Goal: Task Accomplishment & Management: Manage account settings

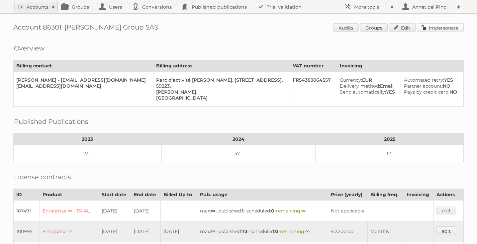
click at [438, 27] on link "Impersonate" at bounding box center [440, 27] width 47 height 9
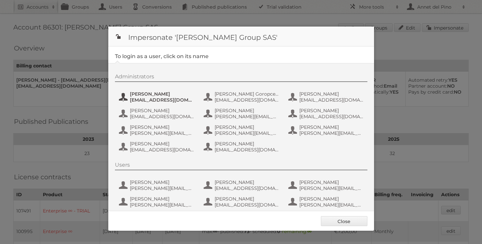
click at [139, 98] on span "dan_cure@bradycorp.com" at bounding box center [162, 100] width 64 height 6
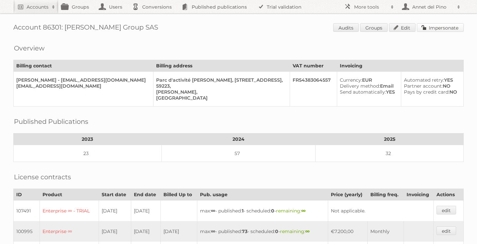
click at [434, 29] on link "Impersonate" at bounding box center [440, 27] width 47 height 9
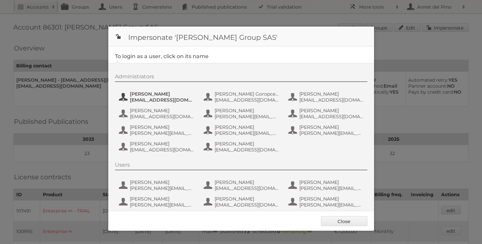
click at [163, 103] on span "dan_cure@bradycorp.com" at bounding box center [162, 100] width 64 height 6
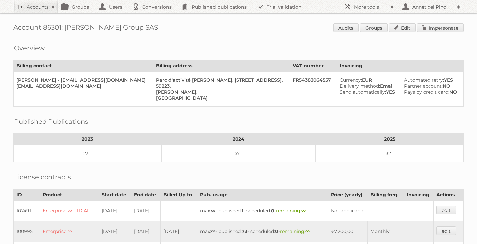
click at [38, 10] on h2 "Accounts" at bounding box center [38, 7] width 22 height 7
paste input"] "johnson.almeida@alfuttaim.com"
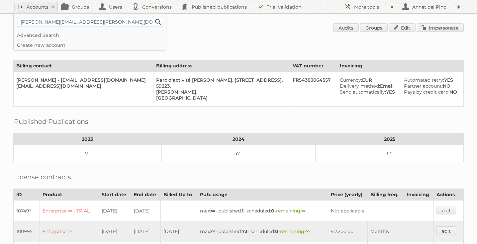
type input"] "johnson.almeida@alfuttaim.com"
click at [153, 17] on input "Search" at bounding box center [158, 22] width 10 height 10
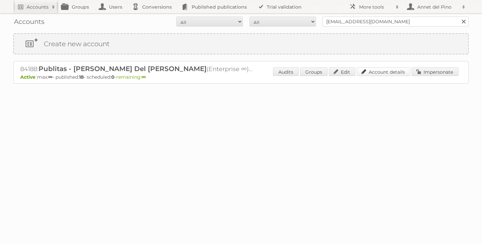
click at [390, 74] on link "Account details" at bounding box center [384, 71] width 54 height 9
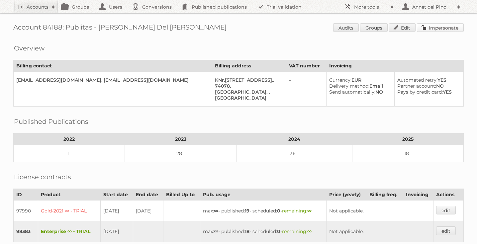
click at [443, 27] on link "Impersonate" at bounding box center [440, 27] width 47 height 9
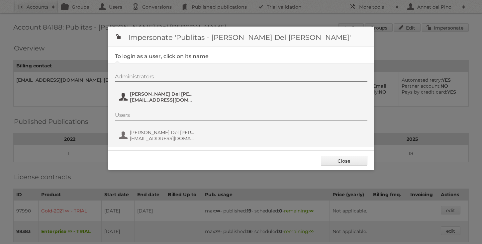
click at [141, 96] on span "Annet Del Pino" at bounding box center [162, 94] width 64 height 6
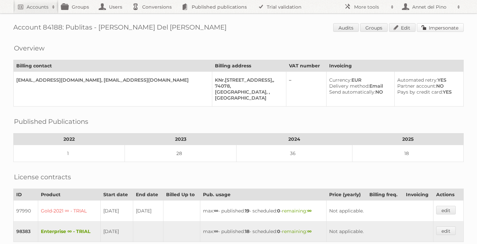
click at [446, 25] on link "Impersonate" at bounding box center [440, 27] width 47 height 9
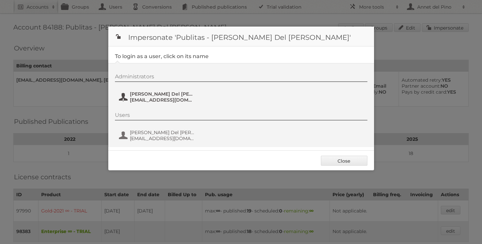
click at [145, 91] on button "Annet Del Pino annet@publitas.com" at bounding box center [157, 96] width 78 height 13
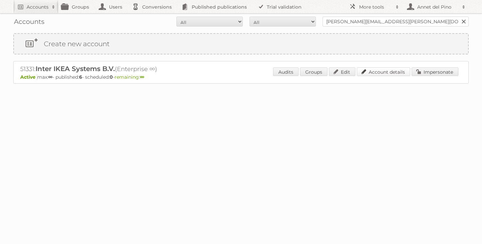
click at [378, 69] on link "Account details" at bounding box center [384, 71] width 54 height 9
